Goal: Task Accomplishment & Management: Use online tool/utility

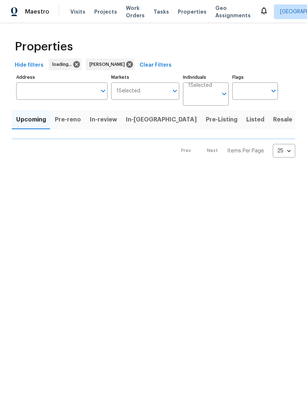
scroll to position [0, 0]
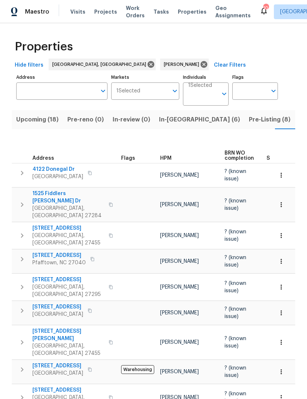
scroll to position [0, 56]
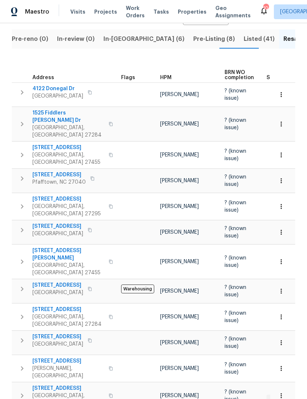
click at [119, 37] on span "In-reno (6)" at bounding box center [143, 39] width 81 height 10
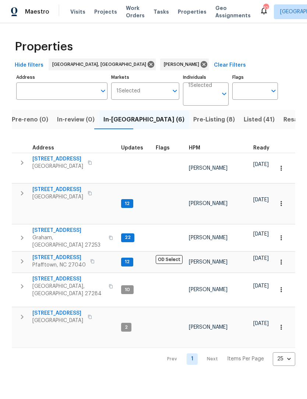
click at [61, 227] on span "516 Wentworth Dr" at bounding box center [68, 230] width 72 height 7
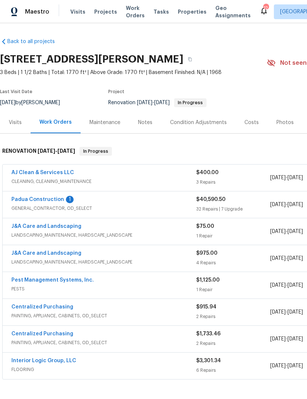
click at [18, 200] on link "Padua Construction" at bounding box center [37, 199] width 53 height 5
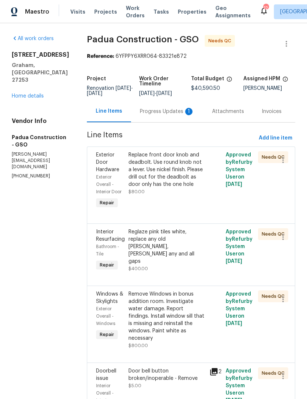
click at [167, 162] on div "Replace front door knob and deadbolt. Use round knob not a lever. Use nickel fi…" at bounding box center [166, 169] width 77 height 37
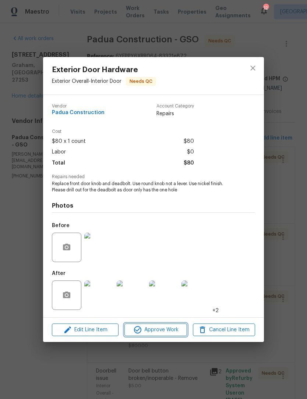
click at [167, 330] on span "Approve Work" at bounding box center [156, 329] width 58 height 9
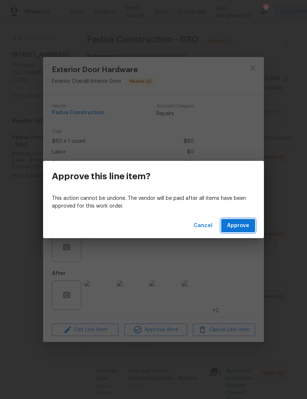
click at [244, 226] on span "Approve" at bounding box center [238, 225] width 22 height 9
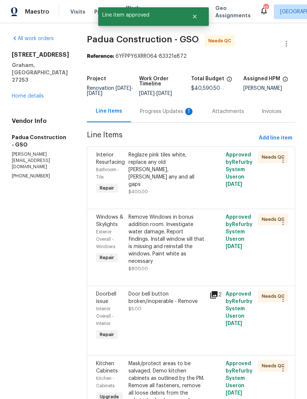
click at [170, 163] on div "Reglaze pink tiles white, replace any old calk, calk any and all gaps" at bounding box center [166, 169] width 77 height 37
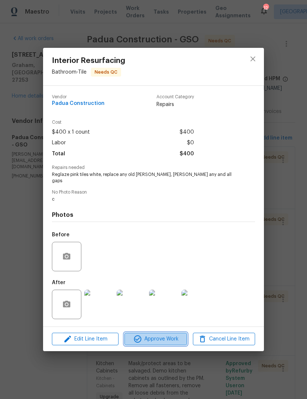
click at [155, 336] on span "Approve Work" at bounding box center [156, 338] width 58 height 9
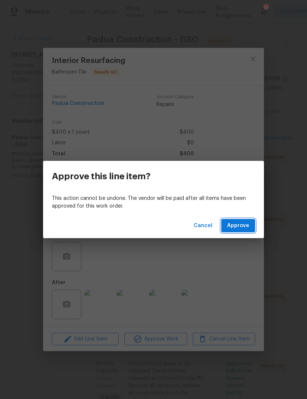
click at [242, 223] on span "Approve" at bounding box center [238, 225] width 22 height 9
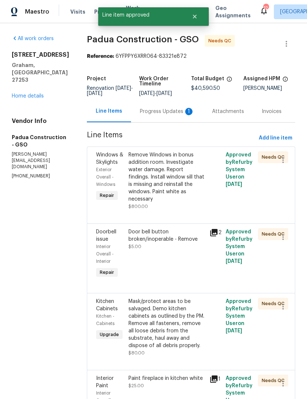
click at [180, 189] on div "Remove Windows in bonus addition room. Investigate water damage. Report finding…" at bounding box center [166, 176] width 77 height 51
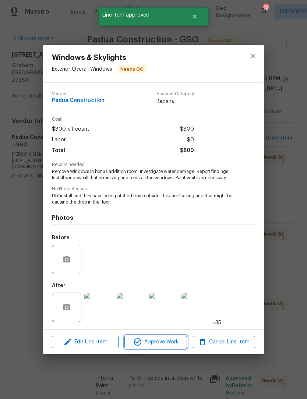
click at [160, 345] on span "Approve Work" at bounding box center [156, 341] width 58 height 9
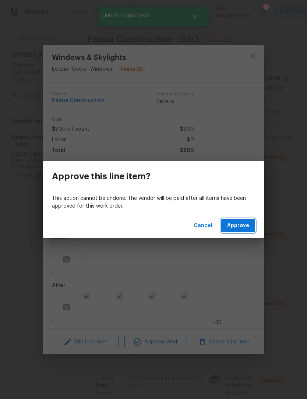
click at [240, 228] on span "Approve" at bounding box center [238, 225] width 22 height 9
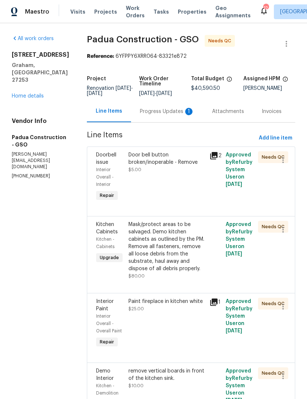
click at [171, 167] on div "Door bell button broken/inoperable - Remove $5.00" at bounding box center [166, 162] width 77 height 22
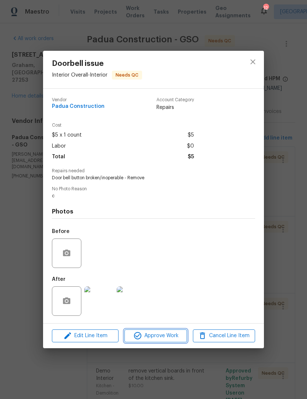
click at [168, 337] on span "Approve Work" at bounding box center [156, 335] width 58 height 9
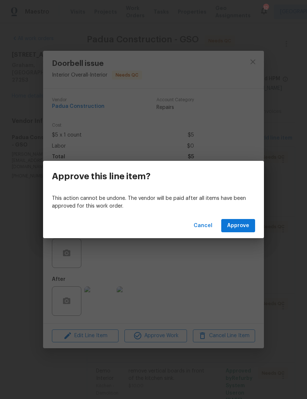
click at [243, 229] on span "Approve" at bounding box center [238, 225] width 22 height 9
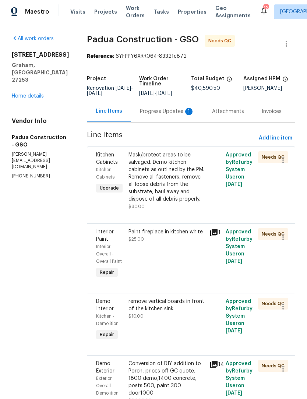
click at [157, 176] on div "Mask/protect areas to be salvaged. Demo kitchen cabinets as outlined by the PM.…" at bounding box center [166, 176] width 77 height 51
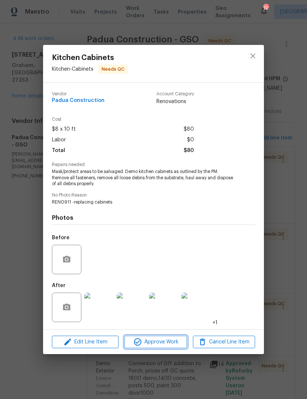
click at [167, 346] on span "Approve Work" at bounding box center [156, 341] width 58 height 9
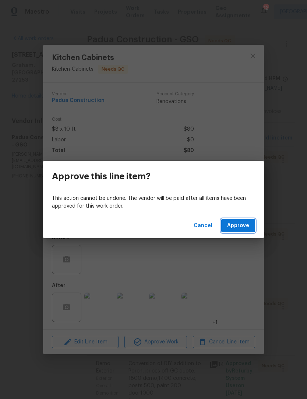
click at [247, 225] on span "Approve" at bounding box center [238, 225] width 22 height 9
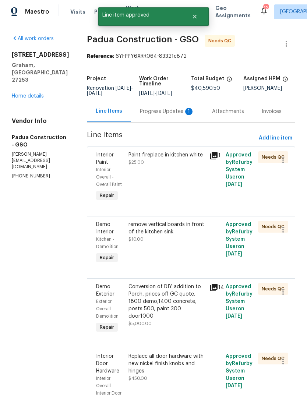
click at [162, 156] on div "Paint fireplace in kitchen white" at bounding box center [166, 154] width 77 height 7
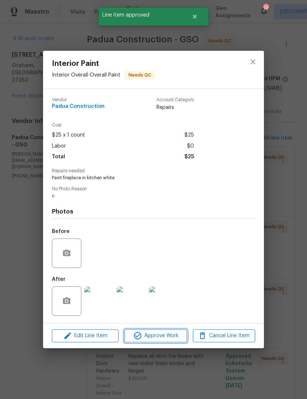
click at [168, 340] on span "Approve Work" at bounding box center [156, 335] width 58 height 9
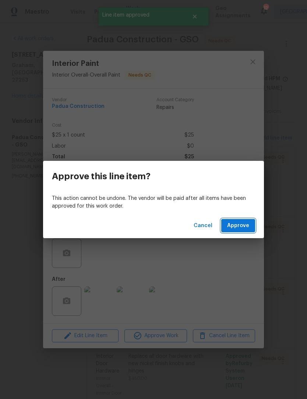
click at [237, 232] on button "Approve" at bounding box center [238, 226] width 34 height 14
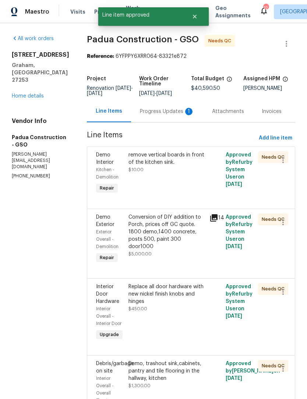
click at [157, 162] on div "remove vertical boards in front of the kitchen sink." at bounding box center [166, 158] width 77 height 15
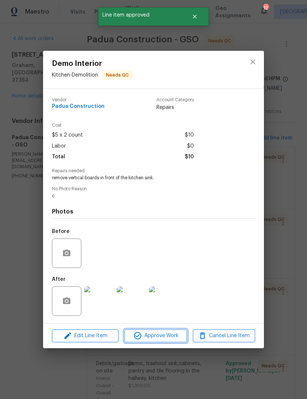
click at [171, 338] on span "Approve Work" at bounding box center [156, 335] width 58 height 9
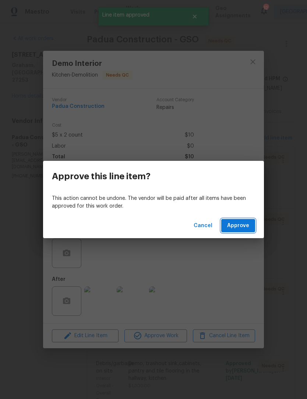
click at [241, 225] on span "Approve" at bounding box center [238, 225] width 22 height 9
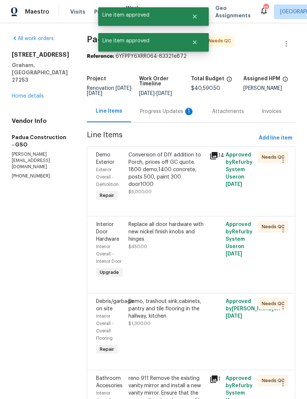
click at [165, 171] on div "Conversion of DIY addition to Porch, prices off GC quote. 1800 demo,1400 concre…" at bounding box center [166, 169] width 77 height 37
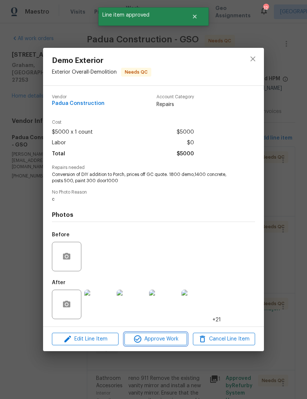
click at [165, 338] on span "Approve Work" at bounding box center [156, 338] width 58 height 9
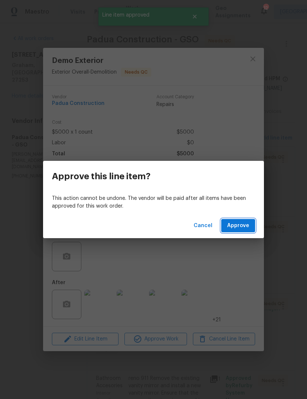
click at [245, 225] on span "Approve" at bounding box center [238, 225] width 22 height 9
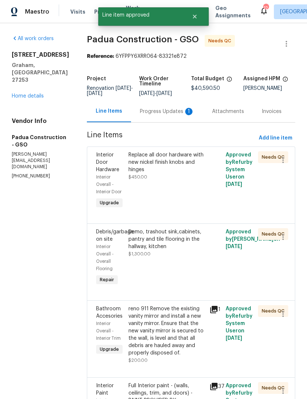
click at [150, 167] on div "Replace all door hardware with new nickel finish knobs and hinges" at bounding box center [166, 162] width 77 height 22
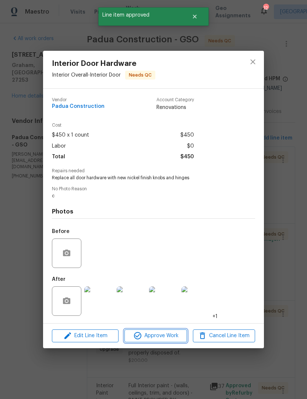
click at [171, 339] on span "Approve Work" at bounding box center [156, 335] width 58 height 9
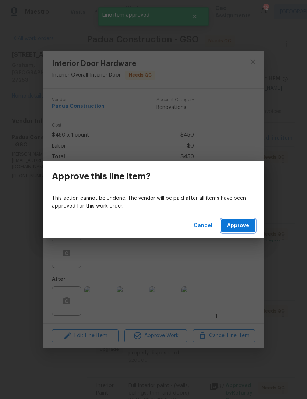
click at [245, 224] on span "Approve" at bounding box center [238, 225] width 22 height 9
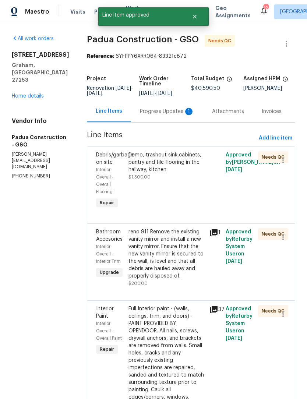
click at [150, 168] on div "Demo, trashout sink,cabinets, pantry and tile flooring in the hallway, kitchen" at bounding box center [166, 162] width 77 height 22
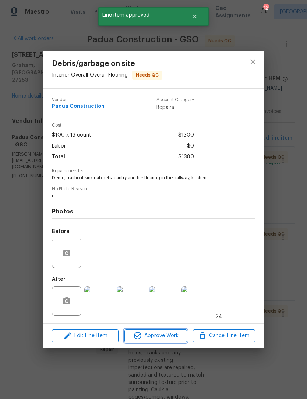
click at [161, 337] on span "Approve Work" at bounding box center [156, 335] width 58 height 9
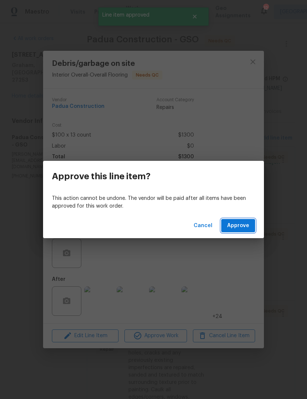
click at [245, 227] on span "Approve" at bounding box center [238, 225] width 22 height 9
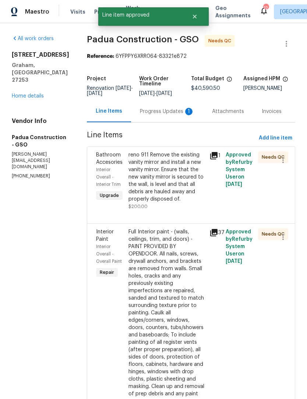
click at [161, 177] on div "reno 911 Remove the existing vanity mirror and install a new vanity mirror. Ens…" at bounding box center [166, 176] width 77 height 51
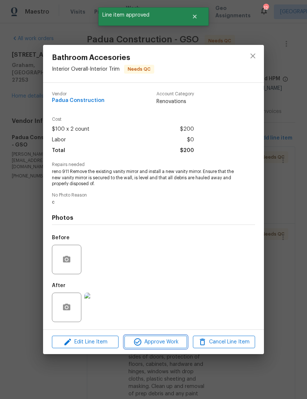
click at [163, 344] on span "Approve Work" at bounding box center [156, 341] width 58 height 9
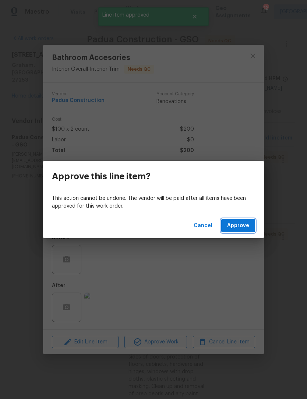
click at [250, 224] on button "Approve" at bounding box center [238, 226] width 34 height 14
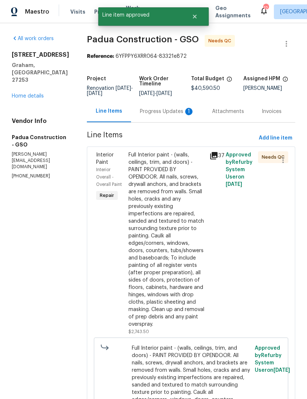
click at [172, 196] on div "Full Interior paint - (walls, ceilings, trim, and doors) - PAINT PROVIDED BY OP…" at bounding box center [166, 239] width 77 height 177
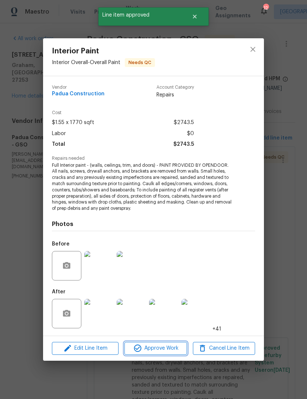
click at [163, 352] on span "Approve Work" at bounding box center [156, 348] width 58 height 9
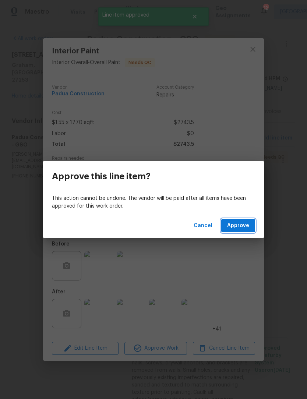
click at [248, 227] on span "Approve" at bounding box center [238, 225] width 22 height 9
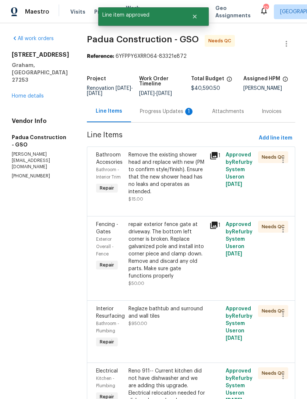
click at [173, 186] on div "Remove the existing shower head and replace with new (PM to confirm style/finis…" at bounding box center [166, 173] width 77 height 44
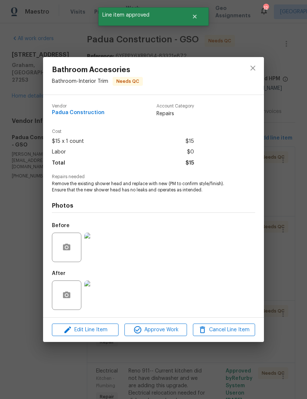
click at [167, 334] on span "Approve Work" at bounding box center [156, 329] width 58 height 9
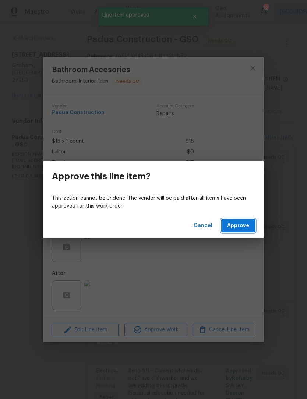
click at [243, 223] on span "Approve" at bounding box center [238, 225] width 22 height 9
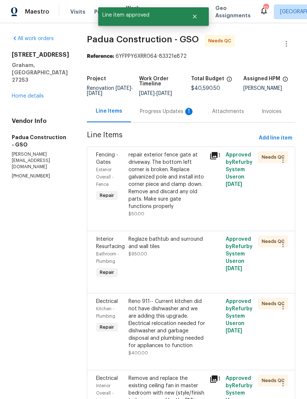
click at [171, 193] on div "repair exterior fence gate at driveway. The bottom left corner is broken. Repla…" at bounding box center [166, 180] width 77 height 59
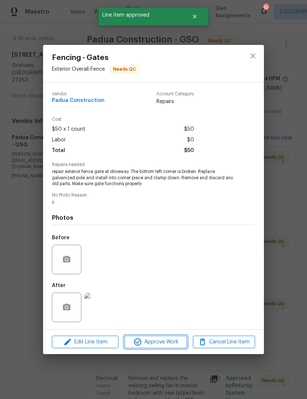
click at [170, 346] on span "Approve Work" at bounding box center [156, 341] width 58 height 9
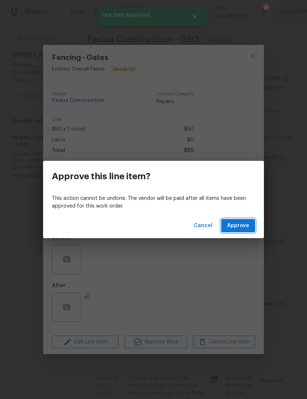
click at [246, 228] on span "Approve" at bounding box center [238, 225] width 22 height 9
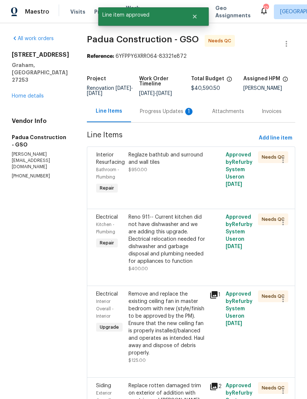
click at [192, 192] on div "Reglaze bathtub and surround and wall tiles $950.00" at bounding box center [166, 173] width 81 height 49
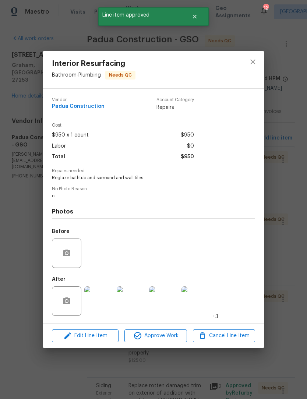
click at [172, 335] on span "Approve Work" at bounding box center [156, 335] width 58 height 9
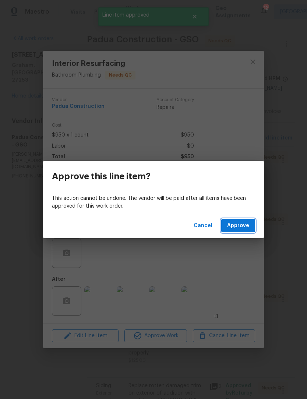
click at [238, 226] on span "Approve" at bounding box center [238, 225] width 22 height 9
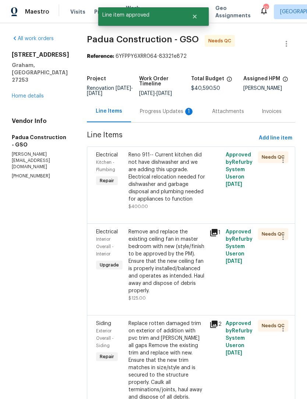
click at [199, 208] on div "Reno 911-- Current kitchen did not have dishwasher and we are adding this upgra…" at bounding box center [166, 180] width 81 height 63
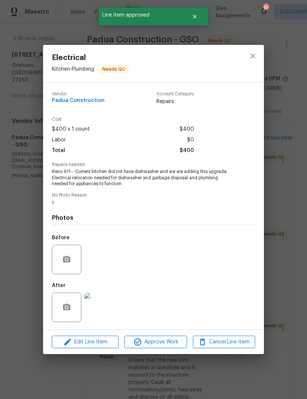
click at [177, 345] on span "Approve Work" at bounding box center [156, 341] width 58 height 9
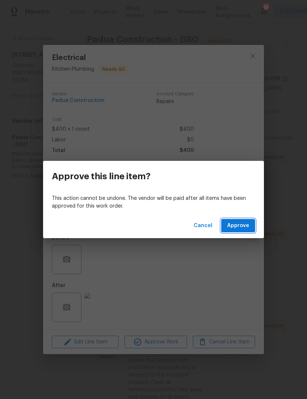
click at [241, 220] on button "Approve" at bounding box center [238, 226] width 34 height 14
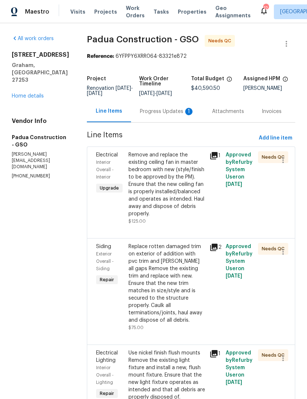
click at [161, 181] on div "Remove and replace the existing ceiling fan in master bedroom with new (style/f…" at bounding box center [166, 184] width 77 height 66
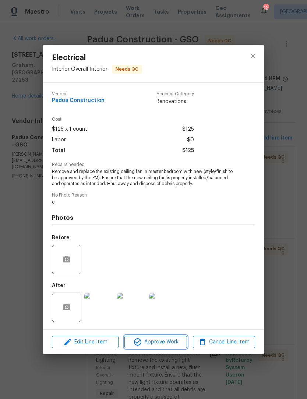
click at [164, 347] on span "Approve Work" at bounding box center [156, 341] width 58 height 9
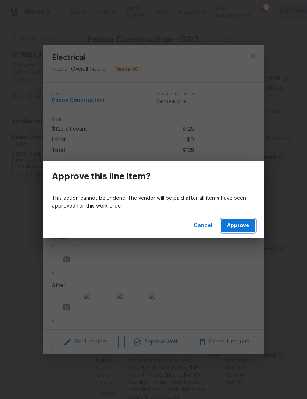
click at [241, 227] on span "Approve" at bounding box center [238, 225] width 22 height 9
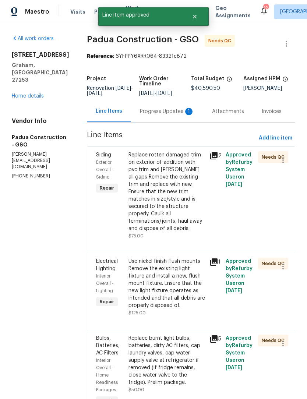
click at [167, 208] on div "Replace rotten damaged trim on exterior of addition with pvc trim and calk all …" at bounding box center [166, 191] width 77 height 81
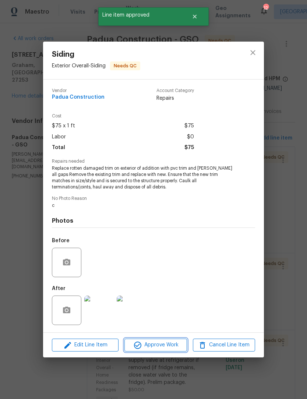
click at [164, 348] on span "Approve Work" at bounding box center [156, 344] width 58 height 9
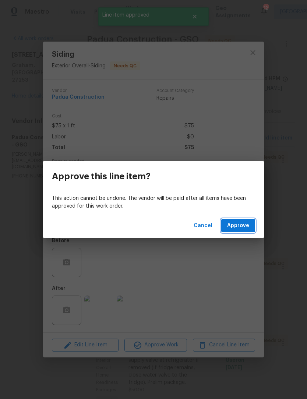
click at [249, 226] on span "Approve" at bounding box center [238, 225] width 22 height 9
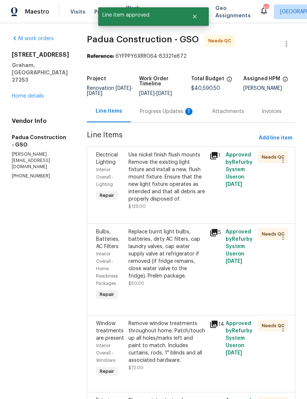
click at [180, 189] on div "Use nickel finish flush mounts Remove the existing light fixture and install a …" at bounding box center [166, 176] width 77 height 51
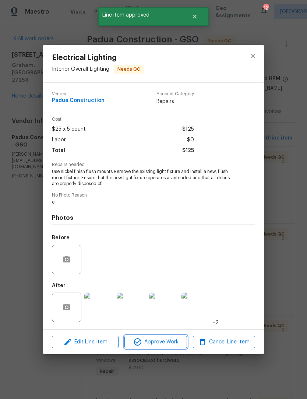
click at [170, 342] on span "Approve Work" at bounding box center [156, 341] width 58 height 9
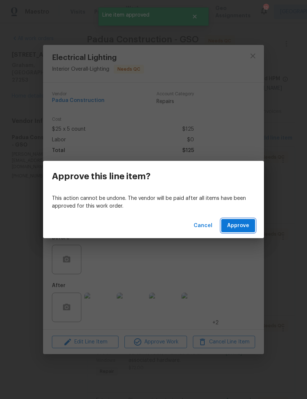
click at [242, 228] on span "Approve" at bounding box center [238, 225] width 22 height 9
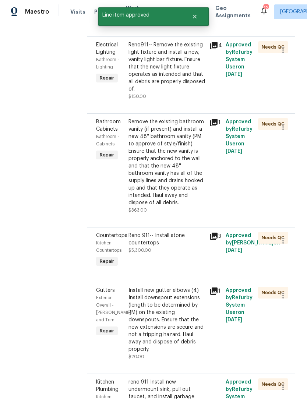
scroll to position [978, 0]
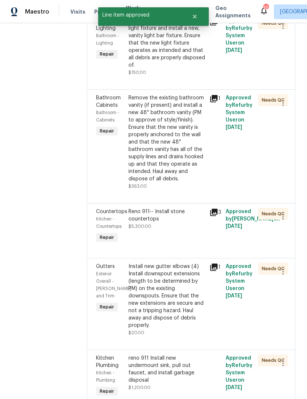
click at [173, 263] on div "Install new gutter elbows (4) Install downspout extensions (length to be determ…" at bounding box center [166, 296] width 77 height 66
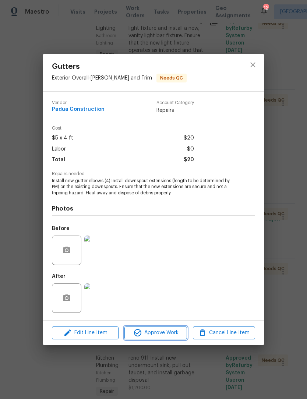
click at [165, 335] on span "Approve Work" at bounding box center [156, 332] width 58 height 9
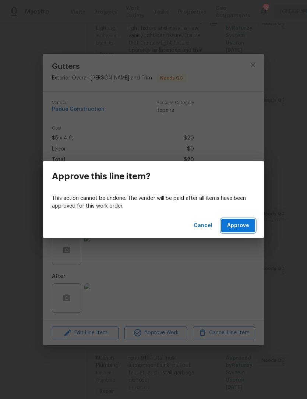
click at [245, 227] on span "Approve" at bounding box center [238, 225] width 22 height 9
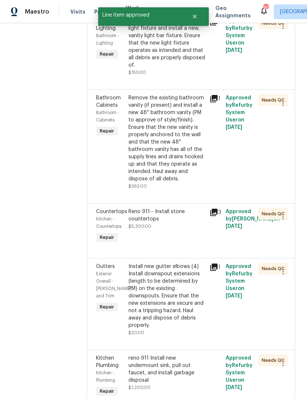
scroll to position [0, 0]
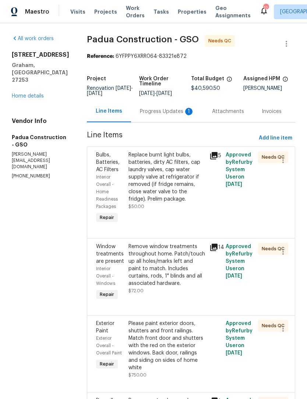
click at [177, 179] on div "Replace burnt light bulbs, batteries, dirty AC filters, cap laundry valves, cap…" at bounding box center [166, 176] width 77 height 51
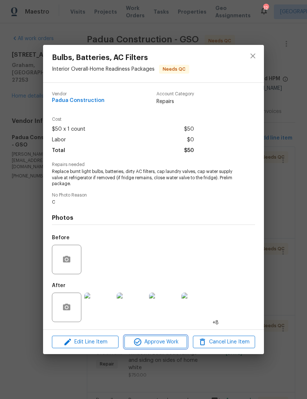
click at [170, 338] on button "Approve Work" at bounding box center [155, 341] width 62 height 13
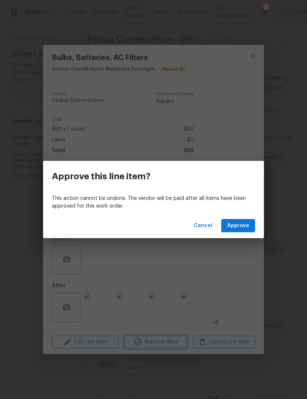
click at [242, 238] on div "Approve this line item? This action cannot be undone. The vendor will be paid a…" at bounding box center [153, 199] width 307 height 399
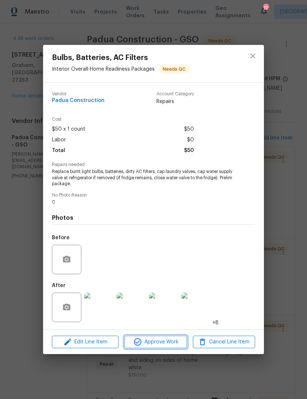
click at [162, 347] on span "Approve Work" at bounding box center [156, 341] width 58 height 9
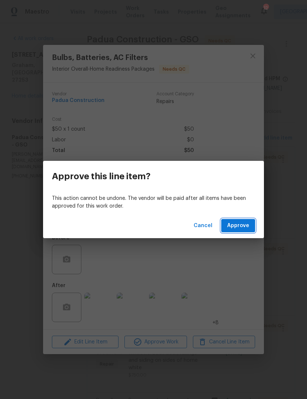
click at [239, 231] on button "Approve" at bounding box center [238, 226] width 34 height 14
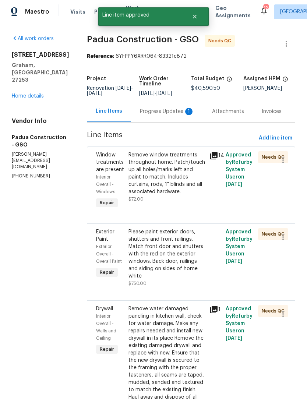
click at [177, 179] on div "Remove window treatments throughout home. Patch/touch up all holes/marks left a…" at bounding box center [166, 173] width 77 height 44
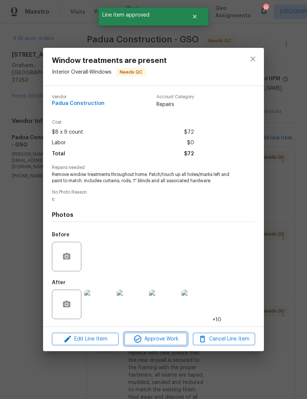
click at [170, 340] on span "Approve Work" at bounding box center [156, 338] width 58 height 9
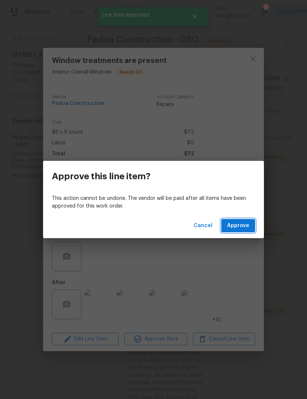
click at [243, 225] on span "Approve" at bounding box center [238, 225] width 22 height 9
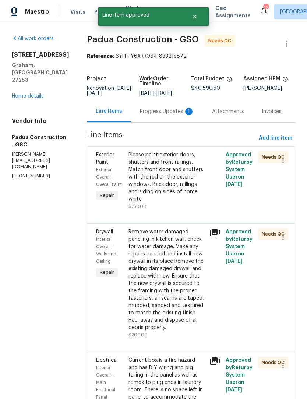
click at [166, 175] on div "Please paint exterior doors, shutters and front railings. Match front door and …" at bounding box center [166, 176] width 77 height 51
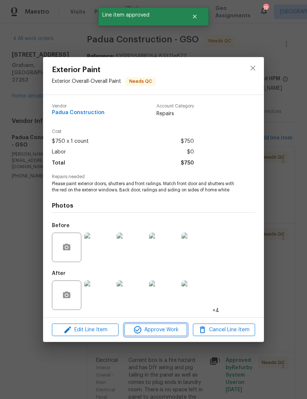
click at [169, 331] on span "Approve Work" at bounding box center [156, 329] width 58 height 9
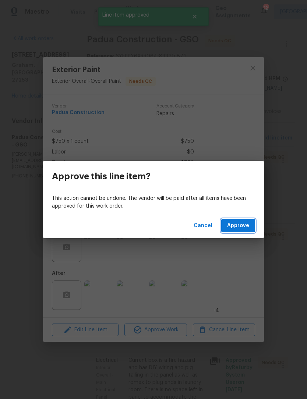
click at [247, 231] on button "Approve" at bounding box center [238, 226] width 34 height 14
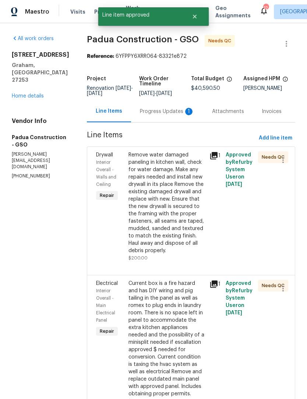
click at [162, 216] on div "Remove water damaged paneling in kitchen wall, check for water damage. Make any…" at bounding box center [166, 202] width 77 height 103
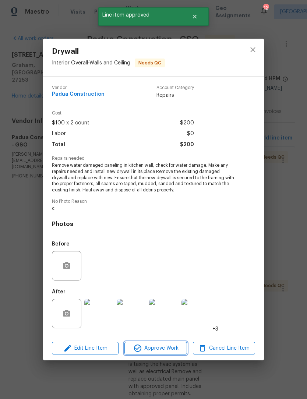
click at [170, 347] on span "Approve Work" at bounding box center [156, 348] width 58 height 9
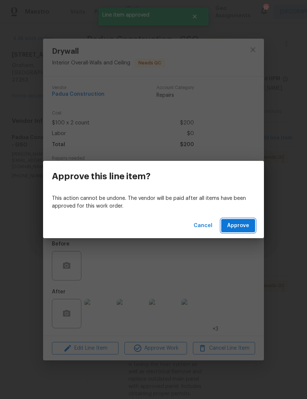
click at [245, 225] on span "Approve" at bounding box center [238, 225] width 22 height 9
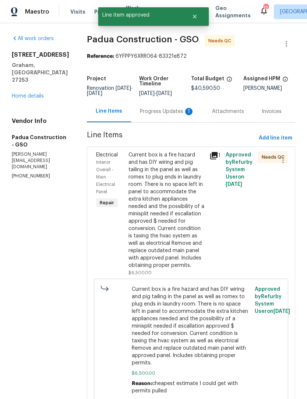
click at [155, 236] on div "Current box is a fire hazard and has DIY wiring and pig tailing in the panel as…" at bounding box center [166, 210] width 77 height 118
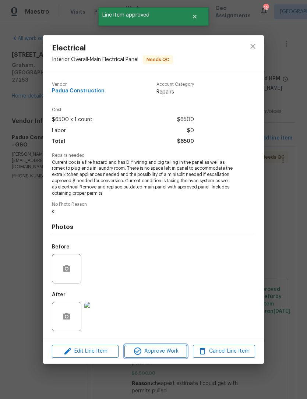
click at [171, 349] on span "Approve Work" at bounding box center [156, 351] width 58 height 9
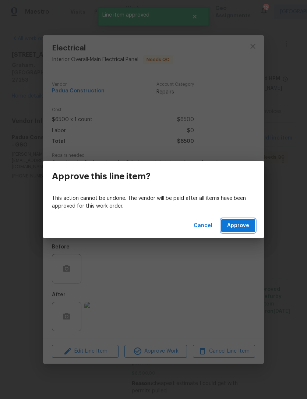
click at [245, 227] on span "Approve" at bounding box center [238, 225] width 22 height 9
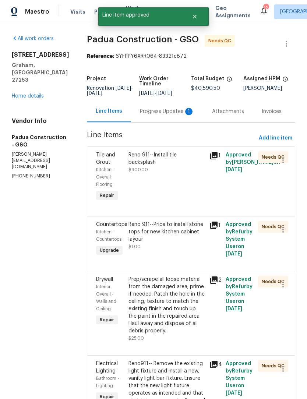
click at [189, 163] on div "Reno 911--Install tile backsplash $900.00" at bounding box center [166, 162] width 77 height 22
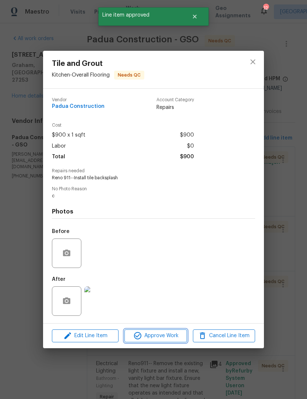
click at [170, 337] on span "Approve Work" at bounding box center [156, 335] width 58 height 9
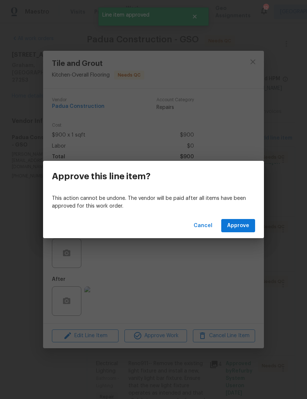
click at [249, 229] on span "Approve" at bounding box center [238, 225] width 22 height 9
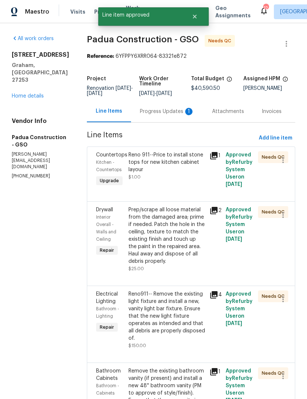
click at [187, 177] on div "Reno 911--Price to install stone tops for new kitchen cabinet layour $1.00" at bounding box center [166, 165] width 77 height 29
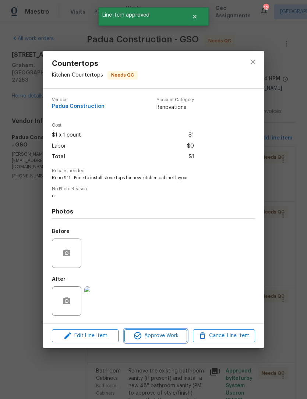
click at [171, 336] on span "Approve Work" at bounding box center [156, 335] width 58 height 9
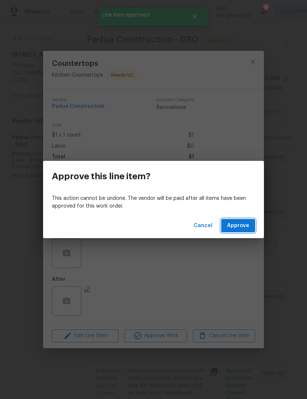
click at [253, 226] on button "Approve" at bounding box center [238, 226] width 34 height 14
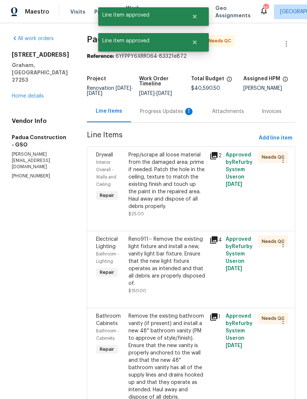
click at [267, 207] on div "Needs QC" at bounding box center [264, 184] width 16 height 71
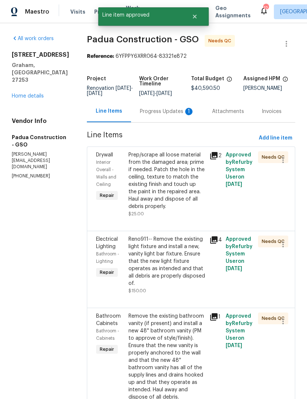
click at [128, 202] on div "Prep/scrape all loose material from the damaged area; prime if needed. Patch th…" at bounding box center [166, 180] width 77 height 59
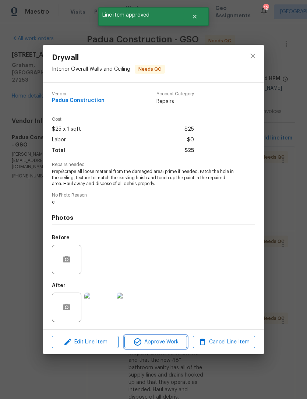
click at [143, 341] on span "Approve Work" at bounding box center [156, 341] width 58 height 9
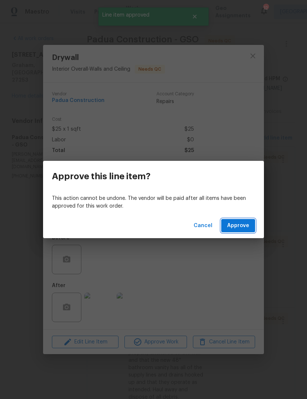
click at [248, 229] on span "Approve" at bounding box center [238, 225] width 22 height 9
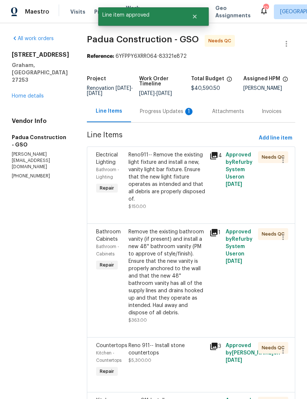
click at [137, 187] on div "Reno911-- Remove the existing light fixture and install a new, vanity light bar…" at bounding box center [166, 176] width 77 height 51
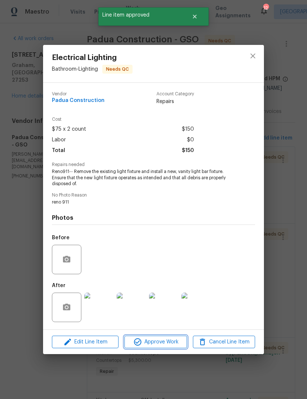
click at [142, 343] on icon "button" at bounding box center [137, 341] width 9 height 9
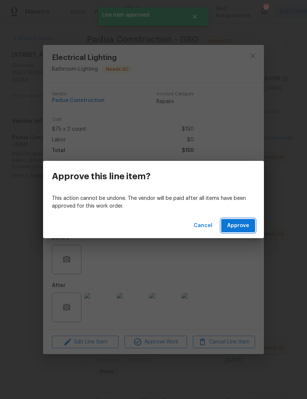
click at [250, 225] on button "Approve" at bounding box center [238, 226] width 34 height 14
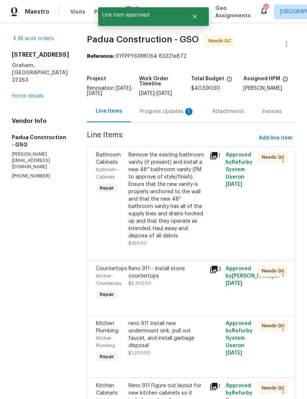
click at [133, 188] on div "Remove the existing bathroom vanity (if present) and install a new 48'' bathroo…" at bounding box center [166, 195] width 77 height 88
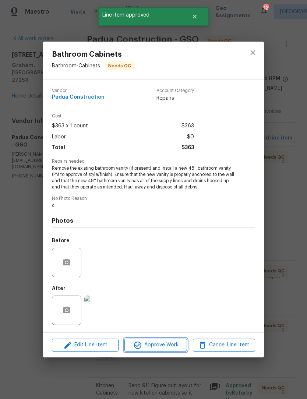
click at [145, 348] on span "Approve Work" at bounding box center [156, 344] width 58 height 9
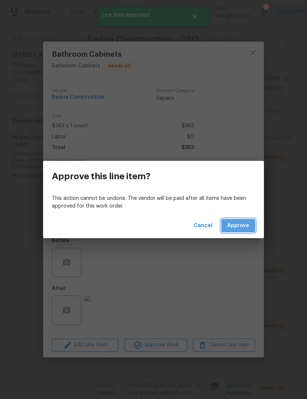
click at [246, 225] on span "Approve" at bounding box center [238, 225] width 22 height 9
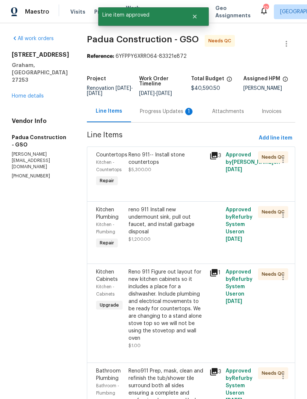
click at [128, 169] on span "$5,300.00" at bounding box center [139, 169] width 23 height 4
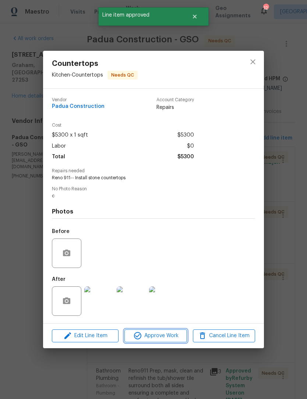
click at [142, 342] on button "Approve Work" at bounding box center [155, 335] width 62 height 13
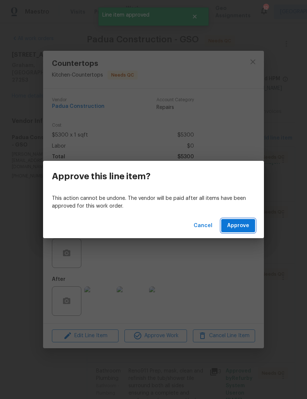
click at [247, 222] on span "Approve" at bounding box center [238, 225] width 22 height 9
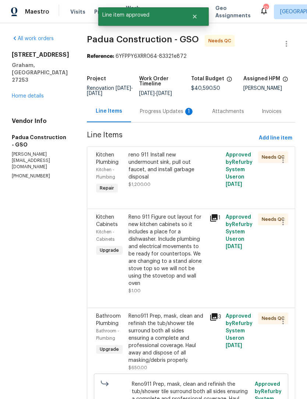
click at [128, 182] on span "$1,200.00" at bounding box center [139, 184] width 22 height 4
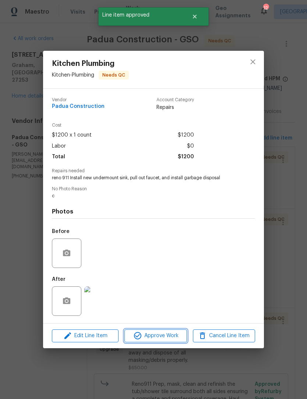
click at [143, 334] on span "Approve Work" at bounding box center [156, 335] width 58 height 9
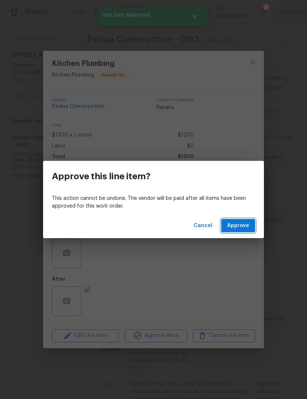
click at [248, 228] on span "Approve" at bounding box center [238, 225] width 22 height 9
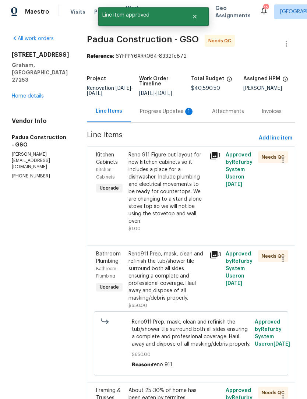
click at [138, 193] on div "Reno 911 Figure out layout for new kitchen cabinets so it includes a place for …" at bounding box center [166, 188] width 77 height 74
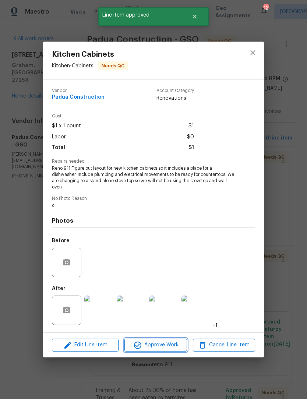
click at [166, 347] on span "Approve Work" at bounding box center [156, 344] width 58 height 9
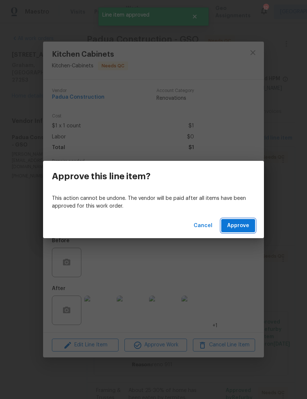
click at [246, 226] on span "Approve" at bounding box center [238, 225] width 22 height 9
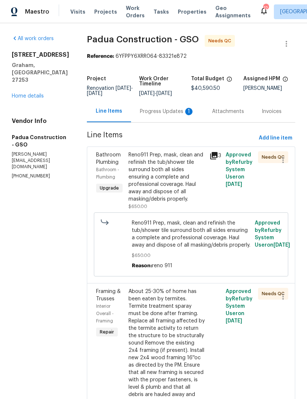
click at [189, 175] on div "Reno911 Prep, mask, clean and refinish the tub/shower tile surround both all si…" at bounding box center [166, 176] width 77 height 51
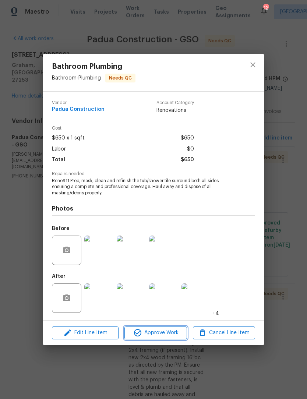
click at [170, 332] on span "Approve Work" at bounding box center [156, 332] width 58 height 9
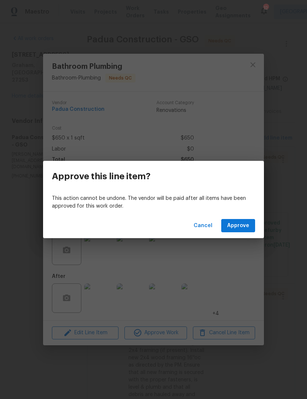
click at [243, 223] on span "Approve" at bounding box center [238, 225] width 22 height 9
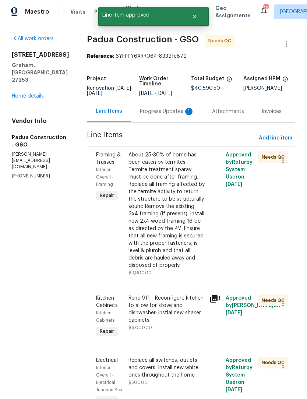
click at [169, 317] on div "Reno 911-- Reconfigure kitchen to allow for stove and dishwasher: instlal new s…" at bounding box center [166, 312] width 77 height 37
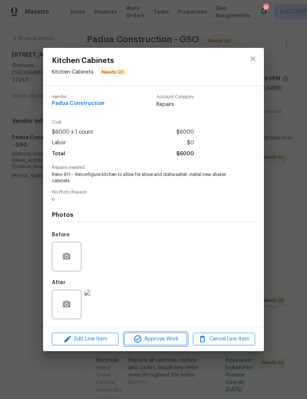
click at [162, 339] on span "Approve Work" at bounding box center [156, 338] width 58 height 9
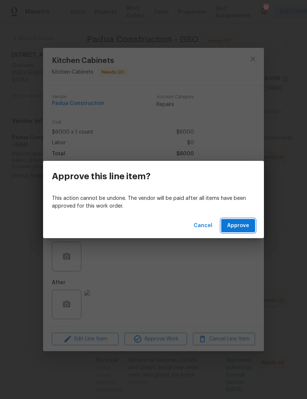
click at [239, 226] on span "Approve" at bounding box center [238, 225] width 22 height 9
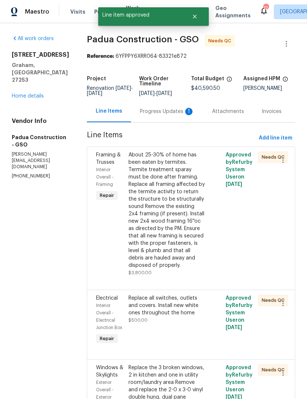
click at [159, 191] on div "About 25-30% of home has been eaten by termites. Termite treatment sparay must …" at bounding box center [166, 210] width 77 height 118
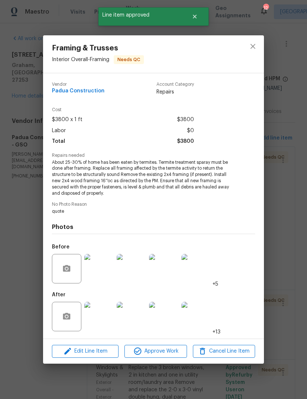
click at [168, 352] on span "Approve Work" at bounding box center [156, 351] width 58 height 9
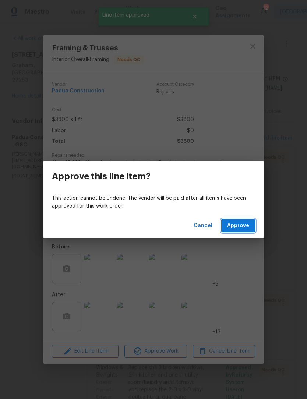
click at [238, 232] on button "Approve" at bounding box center [238, 226] width 34 height 14
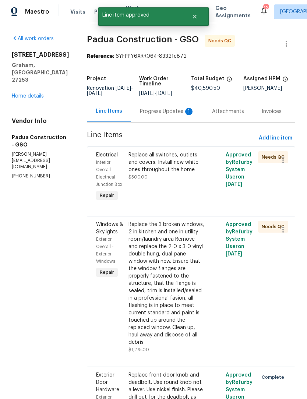
click at [165, 166] on div "Replace all switches, outlets and covers. Install new white ones throughout the…" at bounding box center [166, 162] width 77 height 22
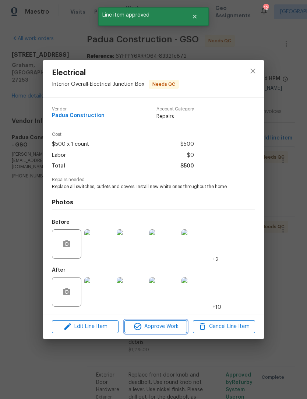
click at [174, 330] on span "Approve Work" at bounding box center [156, 326] width 58 height 9
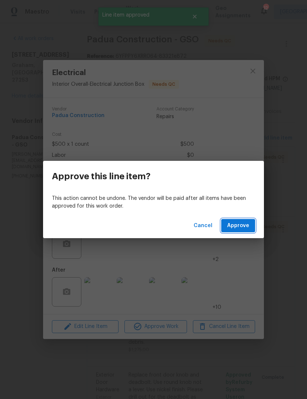
click at [239, 227] on span "Approve" at bounding box center [238, 225] width 22 height 9
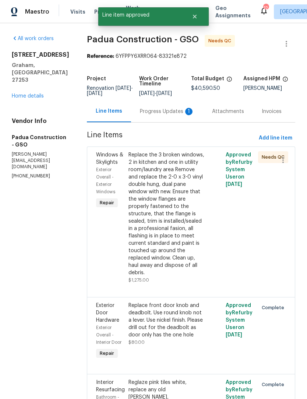
click at [171, 203] on div "Replace the 3 broken windows, 2 in kitchen and one in utility room/laundry area…" at bounding box center [166, 213] width 77 height 125
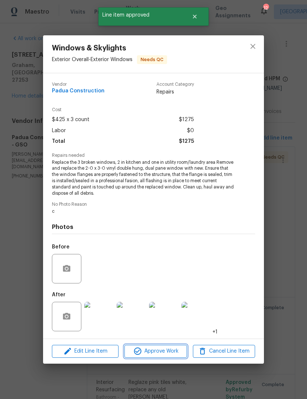
click at [173, 351] on span "Approve Work" at bounding box center [156, 351] width 58 height 9
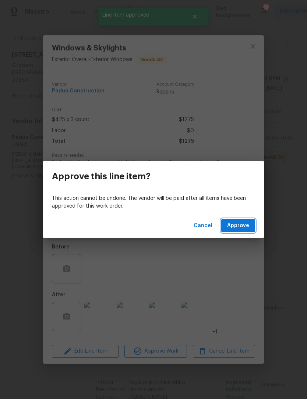
click at [245, 225] on span "Approve" at bounding box center [238, 225] width 22 height 9
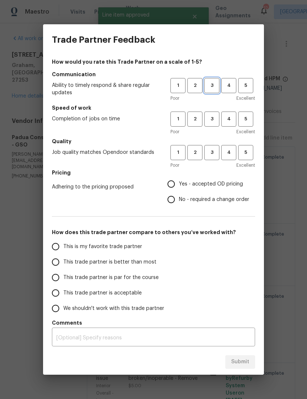
click at [212, 86] on span "3" at bounding box center [212, 85] width 14 height 8
click at [210, 121] on span "3" at bounding box center [212, 119] width 14 height 8
click at [213, 157] on button "3" at bounding box center [211, 152] width 15 height 15
click at [175, 186] on input "Yes - accepted OD pricing" at bounding box center [170, 183] width 15 height 15
radio input "true"
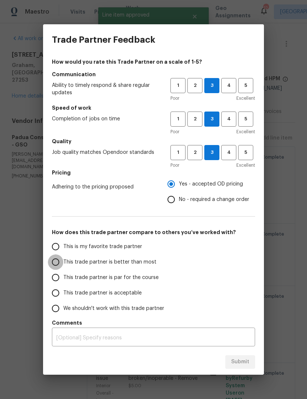
click at [53, 262] on input "This trade partner is better than most" at bounding box center [55, 261] width 15 height 15
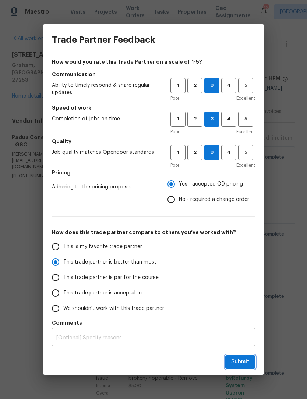
click at [244, 360] on span "Submit" at bounding box center [240, 361] width 18 height 9
radio input "true"
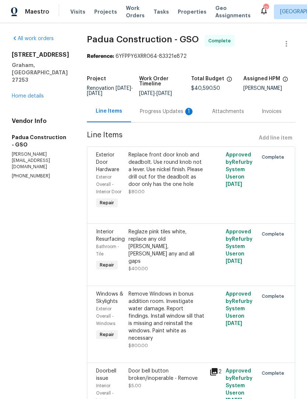
radio input "false"
click at [150, 110] on div "Progress Updates 1" at bounding box center [167, 111] width 54 height 7
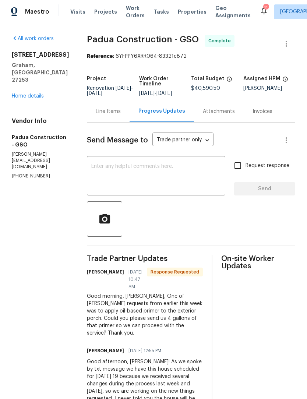
click at [114, 186] on textarea at bounding box center [155, 177] width 129 height 26
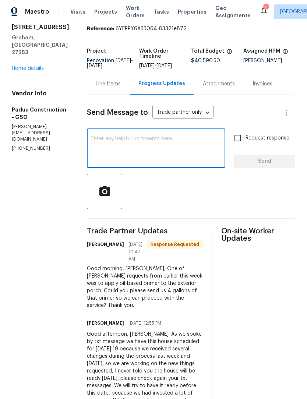
scroll to position [76, 0]
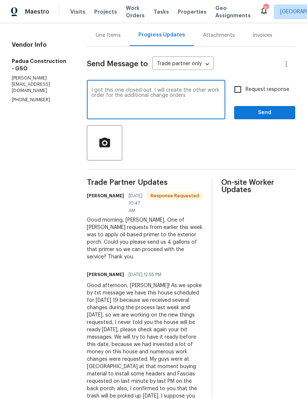
type textarea "I got this one closed out. I will create the other work order for the additiona…"
click at [242, 89] on input "Request response" at bounding box center [237, 89] width 15 height 15
checkbox input "true"
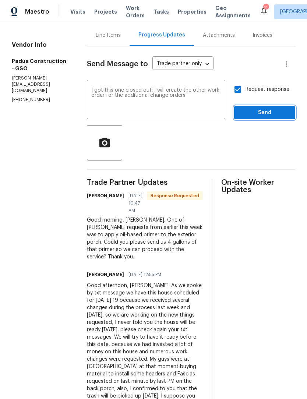
click at [267, 112] on span "Send" at bounding box center [264, 112] width 49 height 9
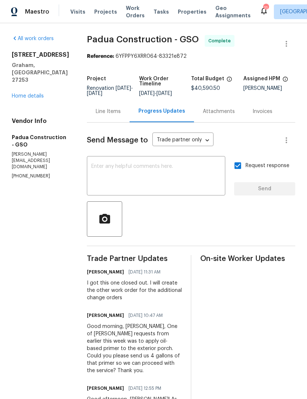
click at [25, 99] on link "Home details" at bounding box center [28, 95] width 32 height 5
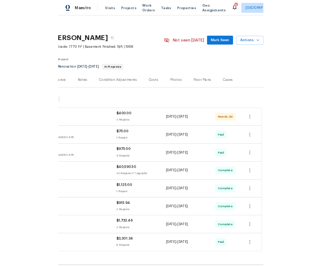
scroll to position [3, 109]
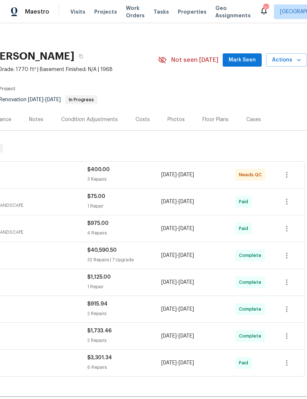
click at [246, 63] on span "Mark Seen" at bounding box center [241, 60] width 27 height 9
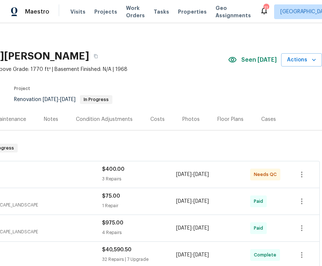
scroll to position [3, 94]
